Goal: Transaction & Acquisition: Purchase product/service

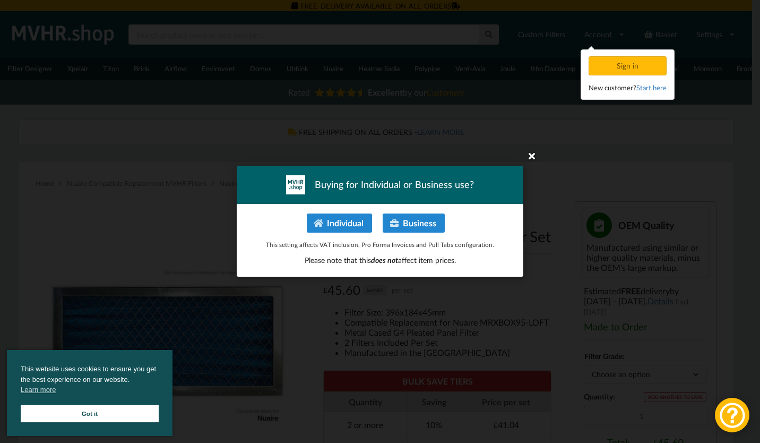
click at [531, 157] on icon at bounding box center [531, 155] width 17 height 17
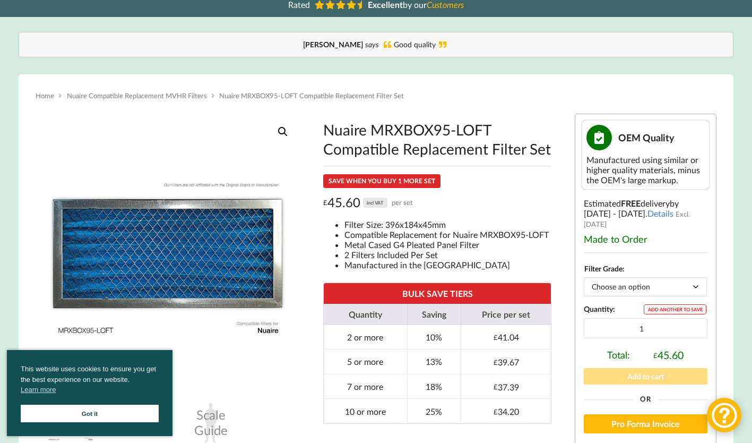
scroll to position [212, 0]
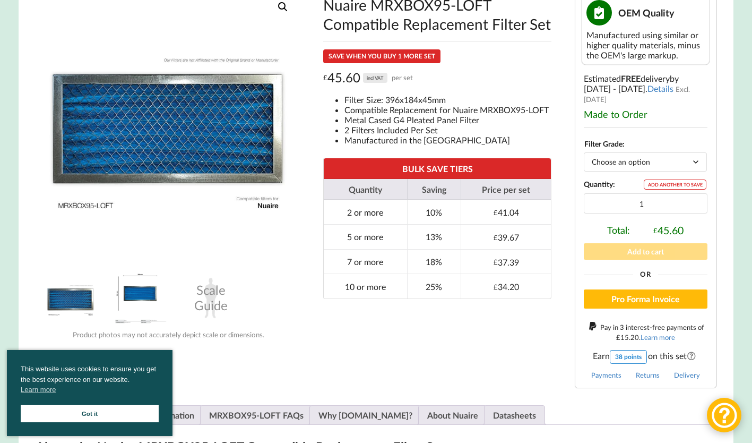
click at [129, 302] on img at bounding box center [140, 297] width 53 height 53
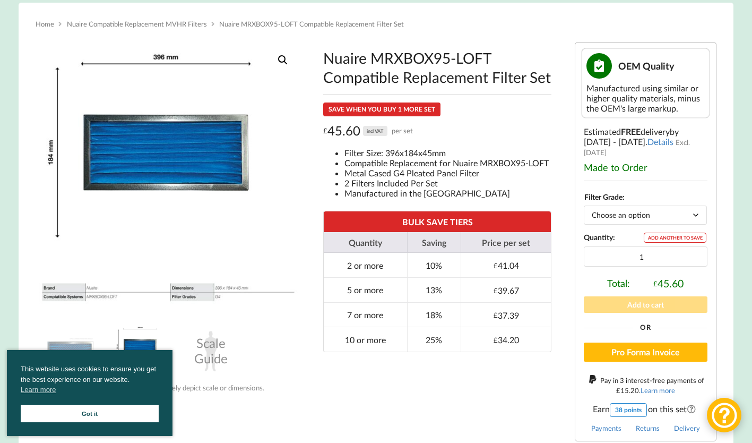
scroll to position [265, 0]
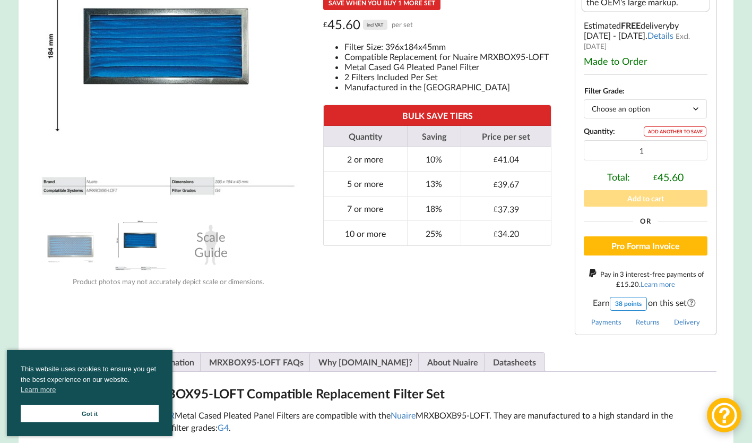
click at [96, 407] on link "Got it" at bounding box center [90, 414] width 138 height 18
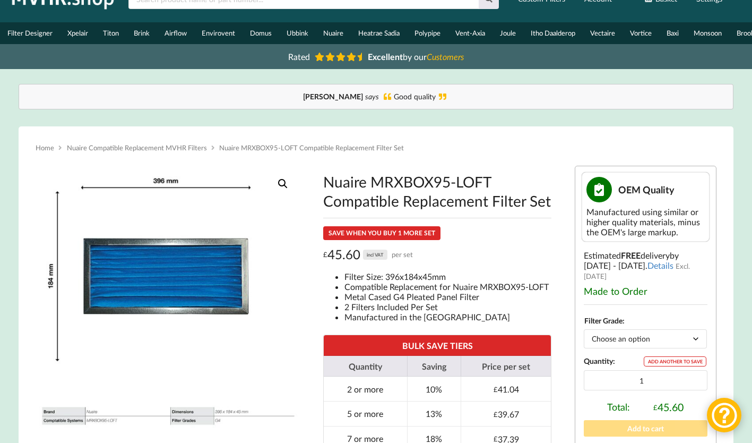
scroll to position [53, 0]
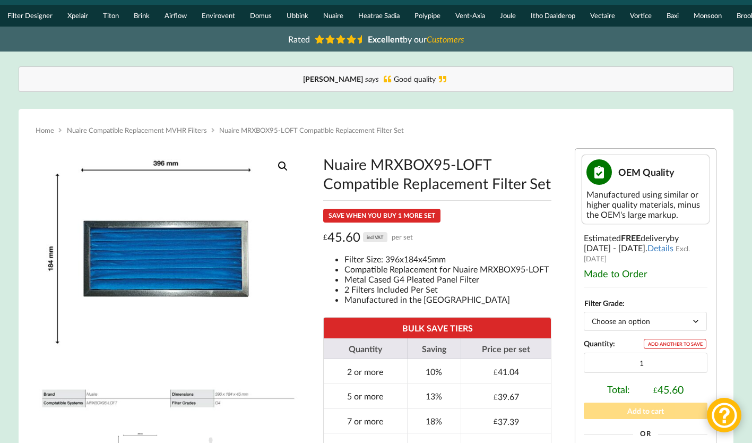
click at [642, 319] on select "Choose an option G4" at bounding box center [645, 321] width 123 height 19
select select "G4"
click at [584, 312] on select "Choose an option G4" at bounding box center [645, 321] width 123 height 19
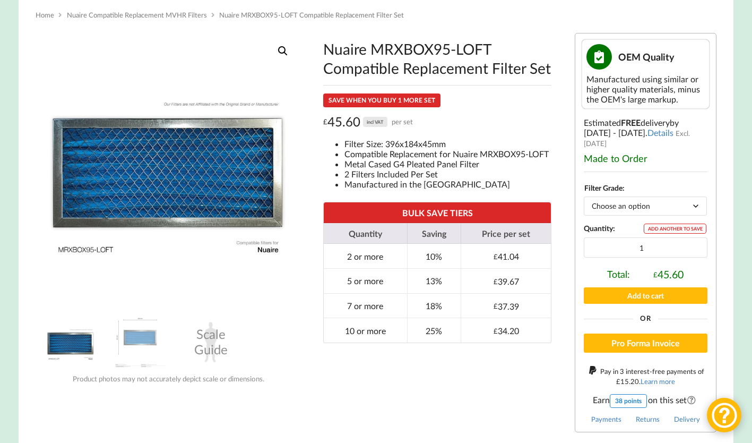
scroll to position [212, 0]
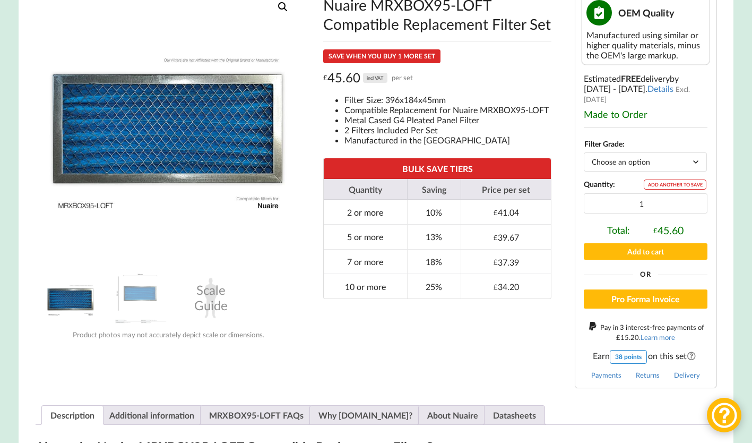
click at [695, 154] on select "Choose an option G4" at bounding box center [645, 161] width 123 height 19
click at [584, 152] on select "Choose an option G4" at bounding box center [645, 161] width 123 height 19
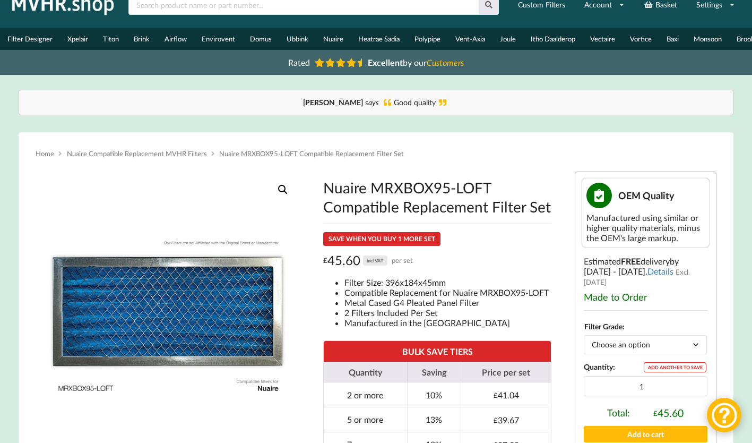
scroll to position [0, 0]
